Goal: Navigation & Orientation: Go to known website

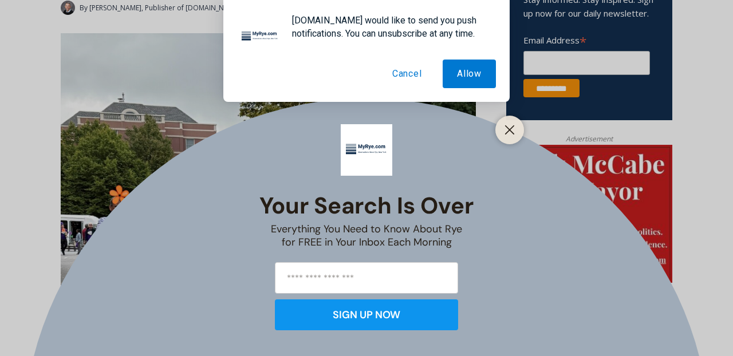
scroll to position [451, 0]
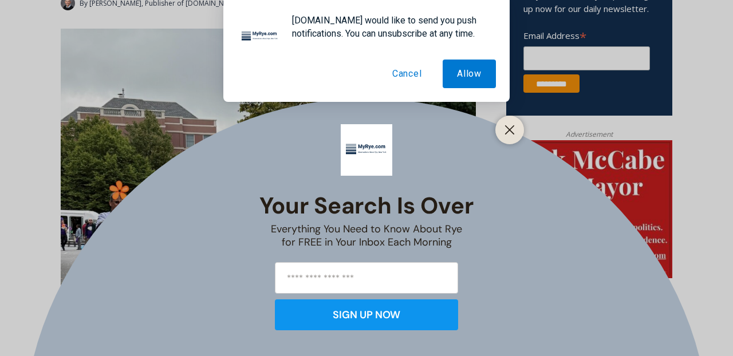
click at [399, 73] on button "Cancel" at bounding box center [407, 74] width 58 height 29
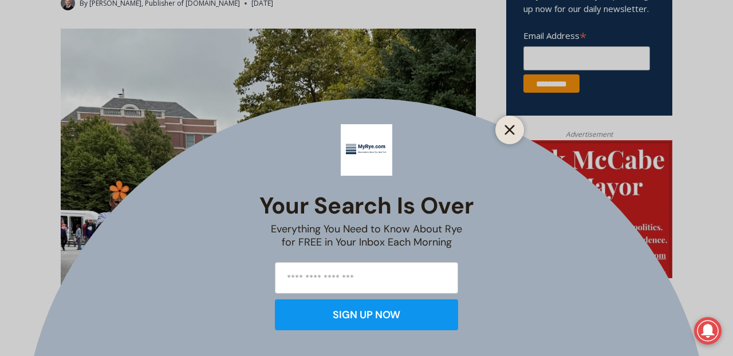
click at [517, 128] on button "Close" at bounding box center [510, 130] width 16 height 16
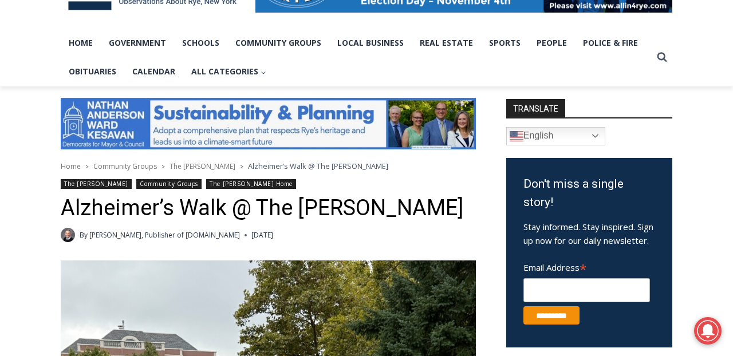
scroll to position [123, 0]
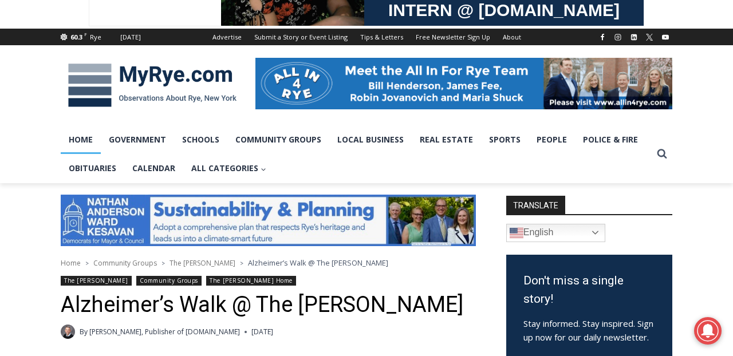
click at [82, 137] on link "Home" at bounding box center [81, 139] width 40 height 29
